Goal: Task Accomplishment & Management: Manage account settings

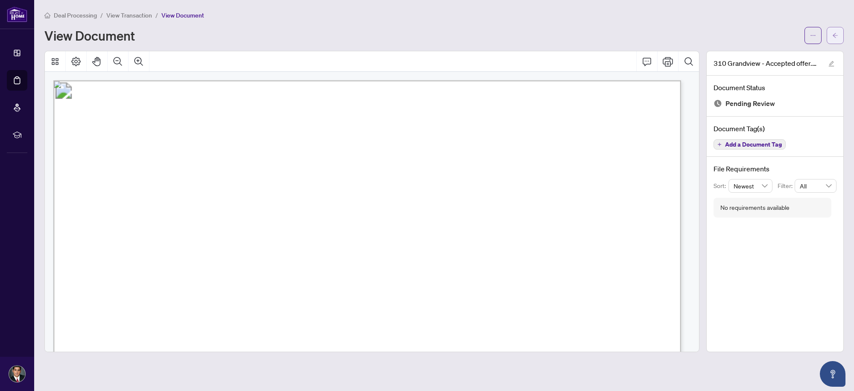
click at [836, 35] on icon "arrow-left" at bounding box center [835, 35] width 6 height 6
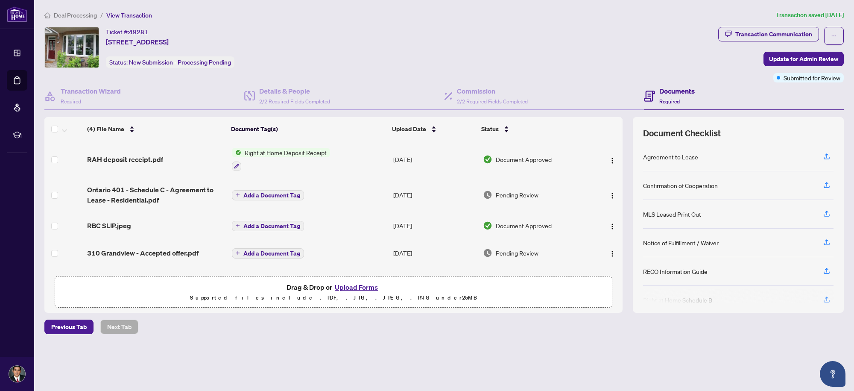
click at [364, 286] on button "Upload Forms" at bounding box center [356, 286] width 48 height 11
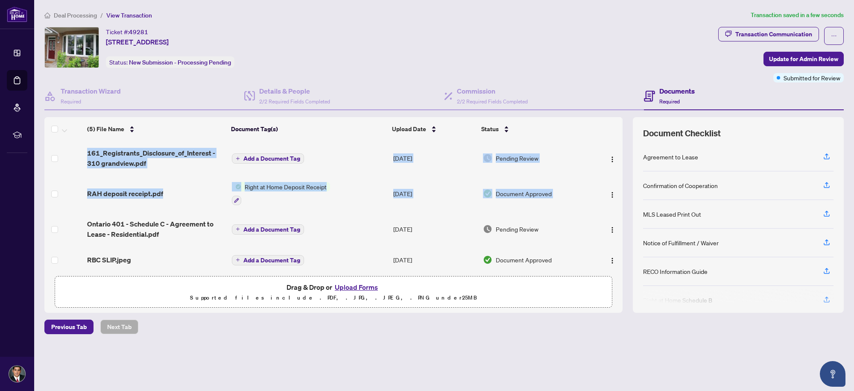
drag, startPoint x: 620, startPoint y: 195, endPoint x: 622, endPoint y: 206, distance: 11.7
click at [622, 206] on div "161_Registrants_Disclosure_of_Interest - 310 grandview.pdf Add a Document Tag […" at bounding box center [333, 206] width 578 height 131
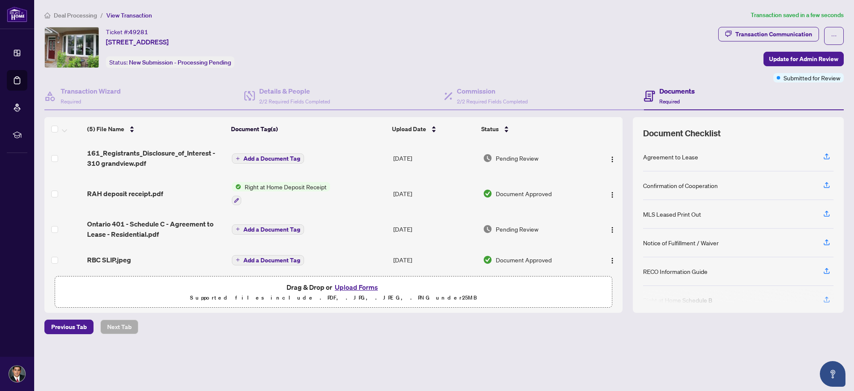
click at [530, 320] on div "Previous Tab Next Tab" at bounding box center [443, 326] width 799 height 15
click at [787, 53] on span "Update for Admin Review" at bounding box center [803, 59] width 69 height 14
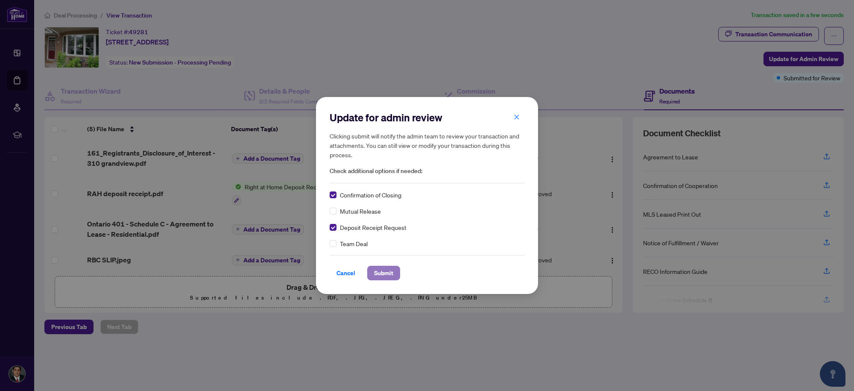
click at [380, 270] on span "Submit" at bounding box center [383, 273] width 19 height 14
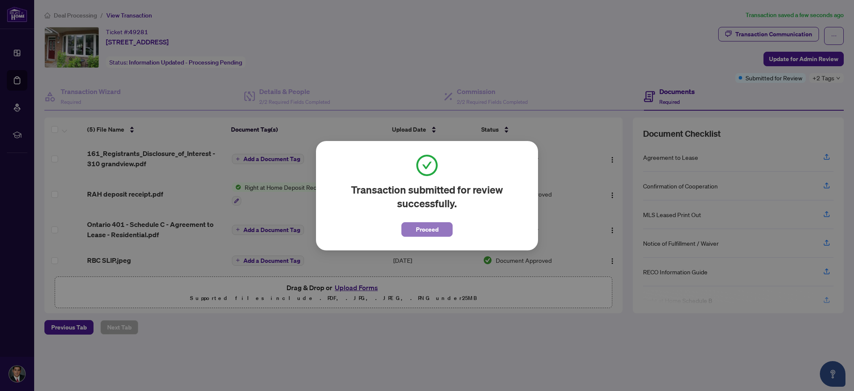
click at [423, 225] on span "Proceed" at bounding box center [427, 229] width 23 height 14
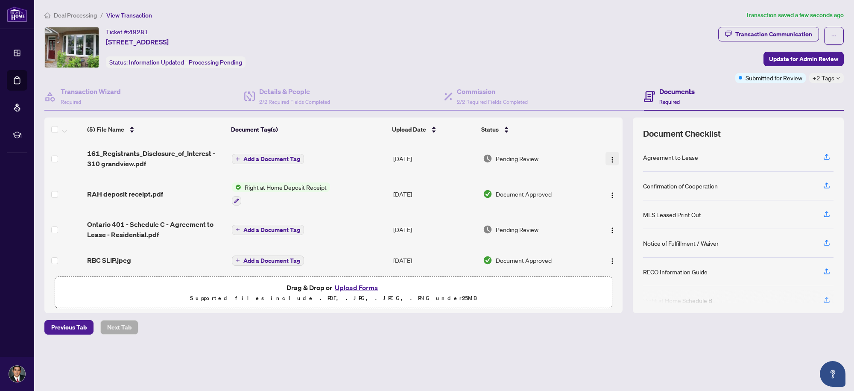
click at [609, 156] on img "button" at bounding box center [612, 159] width 7 height 7
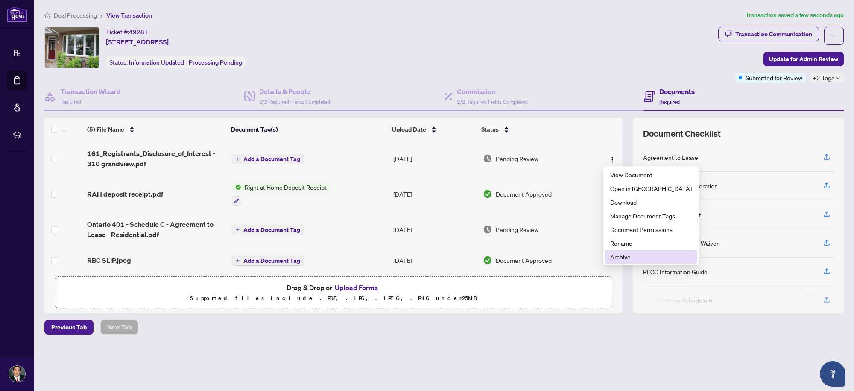
click at [624, 257] on span "Archive" at bounding box center [651, 256] width 82 height 9
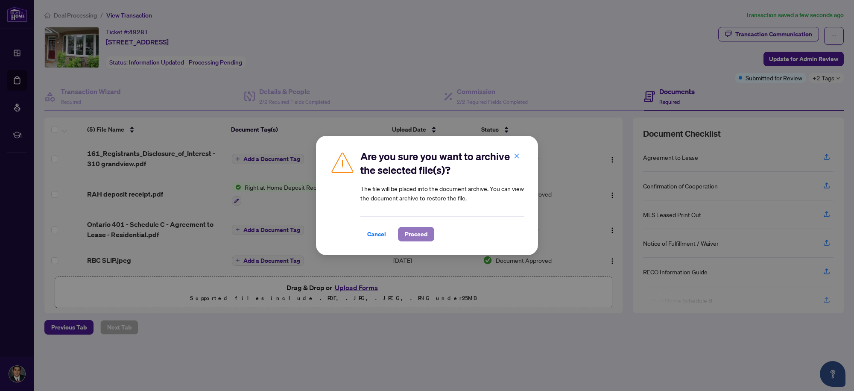
click at [417, 234] on span "Proceed" at bounding box center [416, 234] width 23 height 14
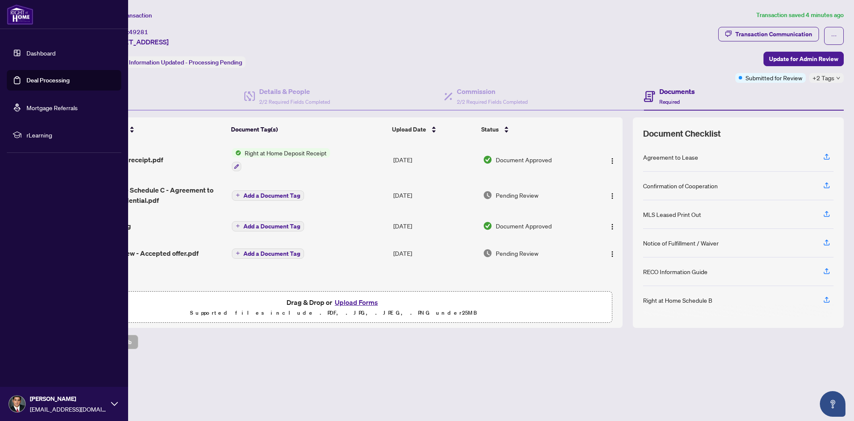
click at [26, 51] on link "Dashboard" at bounding box center [40, 53] width 29 height 8
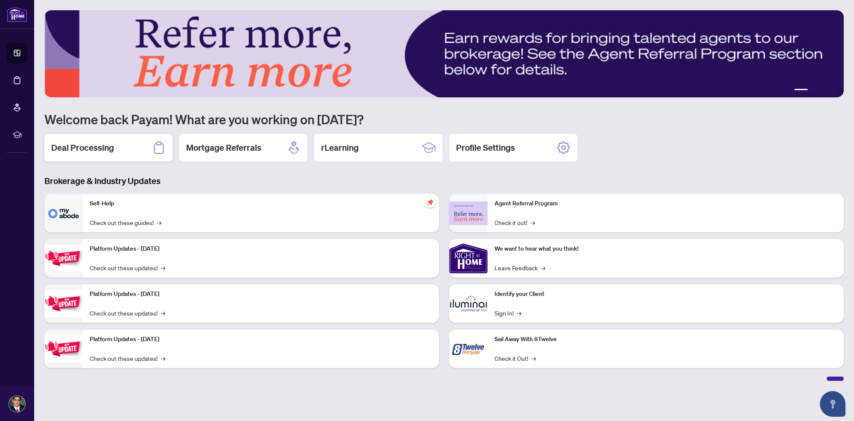
click at [108, 143] on h2 "Deal Processing" at bounding box center [82, 148] width 63 height 12
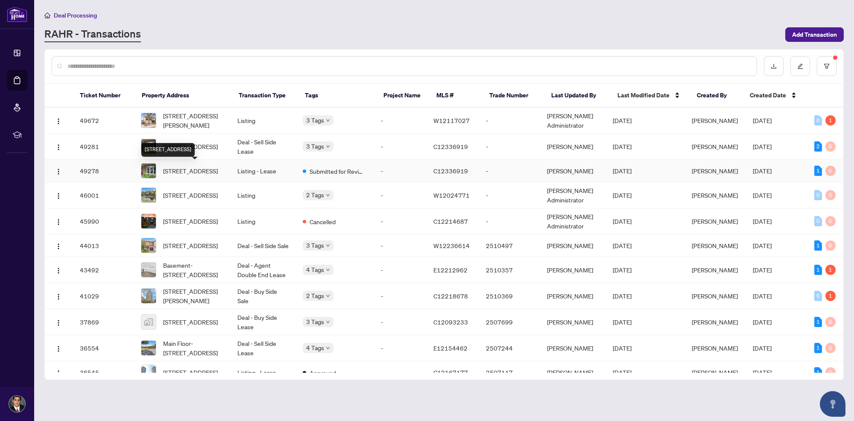
click at [182, 175] on span "[STREET_ADDRESS]" at bounding box center [190, 170] width 55 height 9
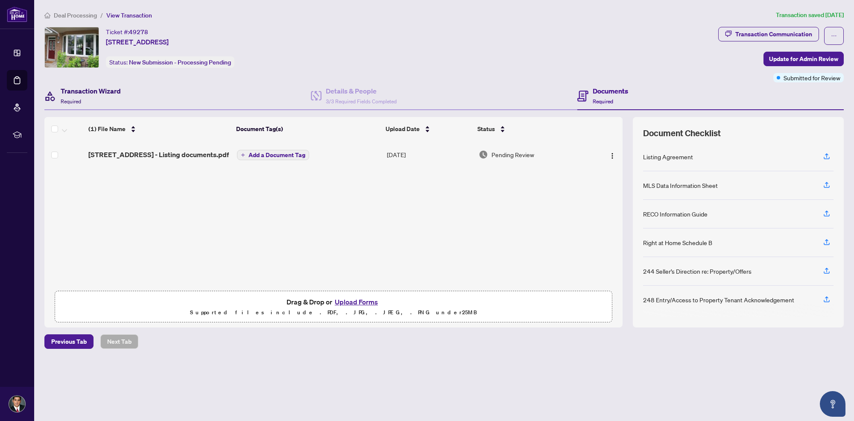
click at [91, 90] on h4 "Transaction Wizard" at bounding box center [91, 91] width 60 height 10
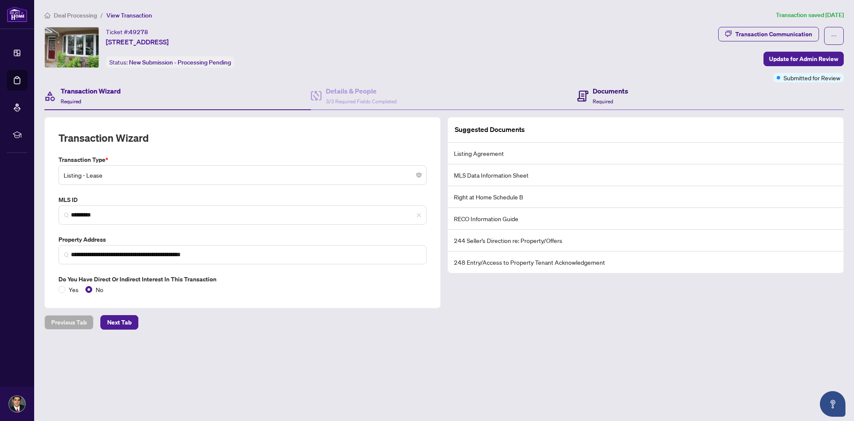
click at [593, 95] on h4 "Documents" at bounding box center [610, 91] width 35 height 10
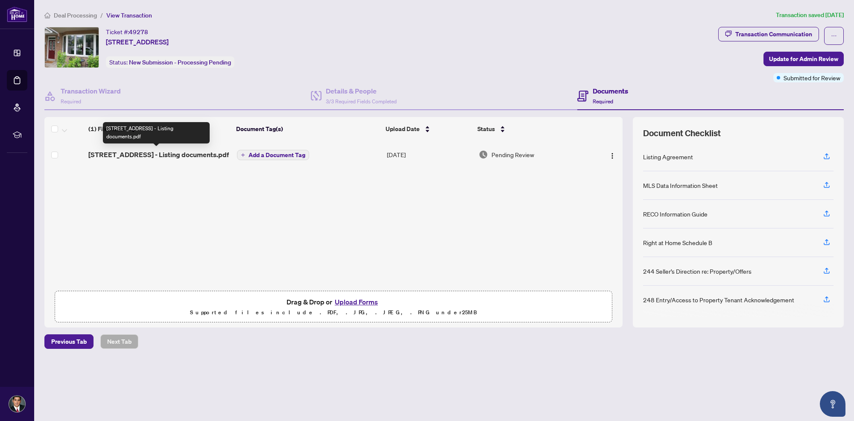
click at [186, 154] on span "[STREET_ADDRESS] - Listing documents.pdf" at bounding box center [158, 154] width 140 height 10
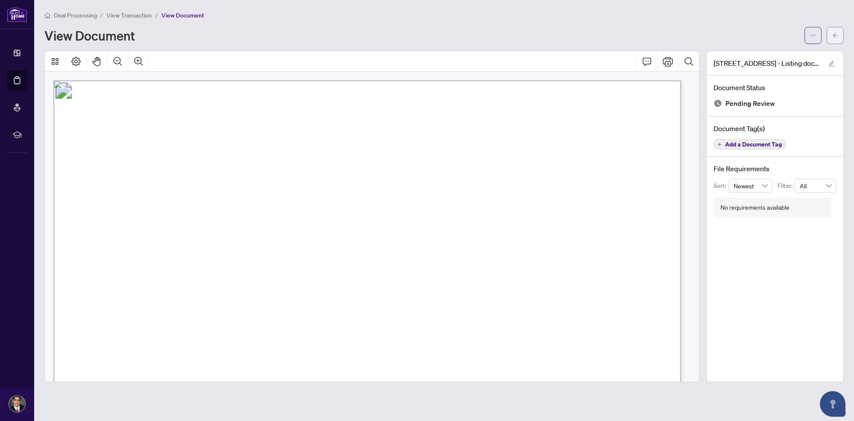
click at [831, 30] on button "button" at bounding box center [835, 35] width 17 height 17
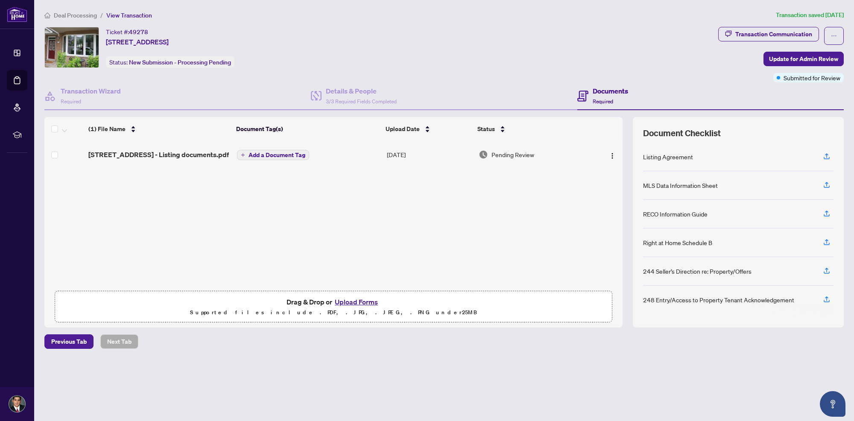
click at [508, 155] on span "Pending Review" at bounding box center [512, 154] width 43 height 9
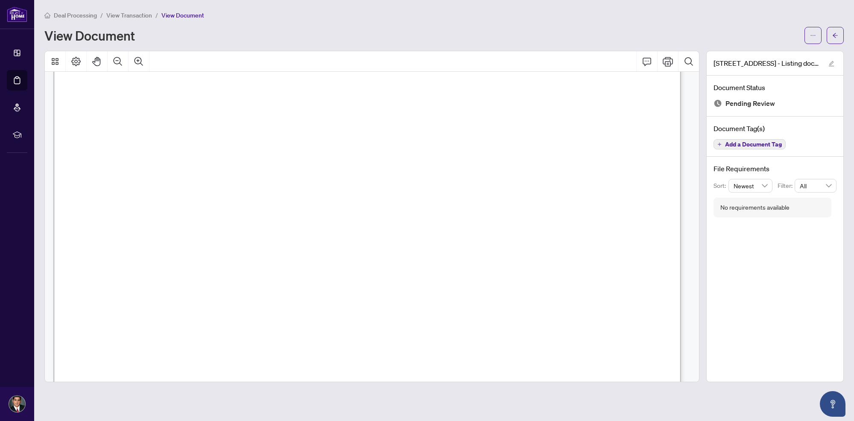
scroll to position [186, 0]
click at [836, 33] on icon "arrow-left" at bounding box center [835, 35] width 6 height 6
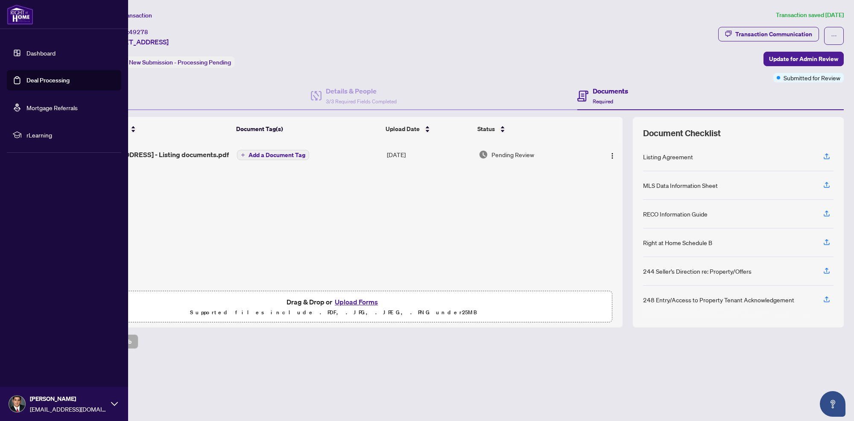
click at [26, 54] on link "Dashboard" at bounding box center [40, 53] width 29 height 8
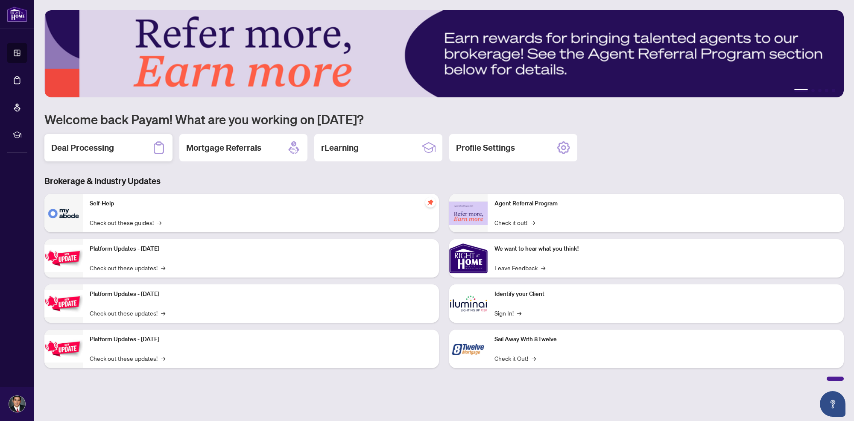
click at [108, 139] on div "Deal Processing" at bounding box center [108, 147] width 128 height 27
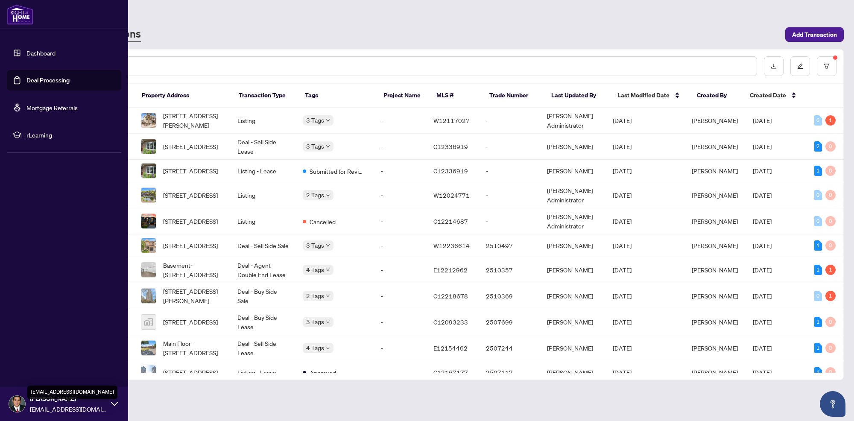
click at [73, 390] on span "[EMAIL_ADDRESS][DOMAIN_NAME]" at bounding box center [68, 408] width 77 height 9
click at [82, 358] on button "Logout" at bounding box center [64, 353] width 114 height 15
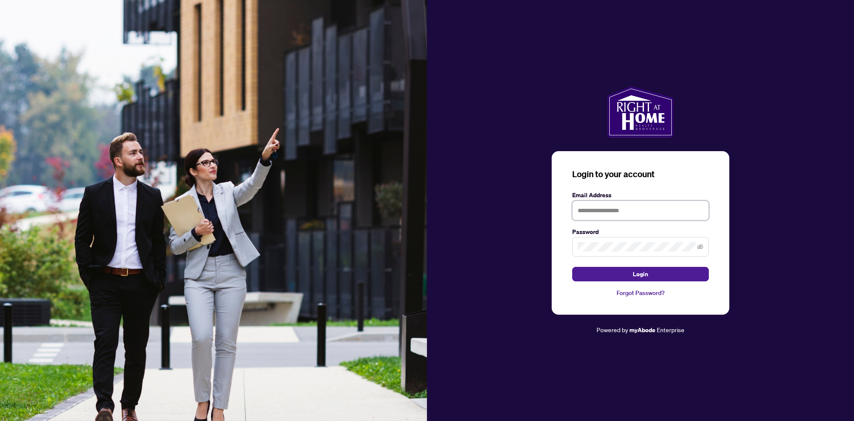
type input "**********"
click at [610, 272] on button "Login" at bounding box center [640, 274] width 137 height 15
